Goal: Browse casually: Explore the website without a specific task or goal

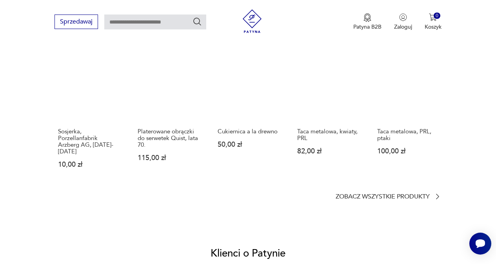
scroll to position [587, 0]
